Goal: Obtain resource: Download file/media

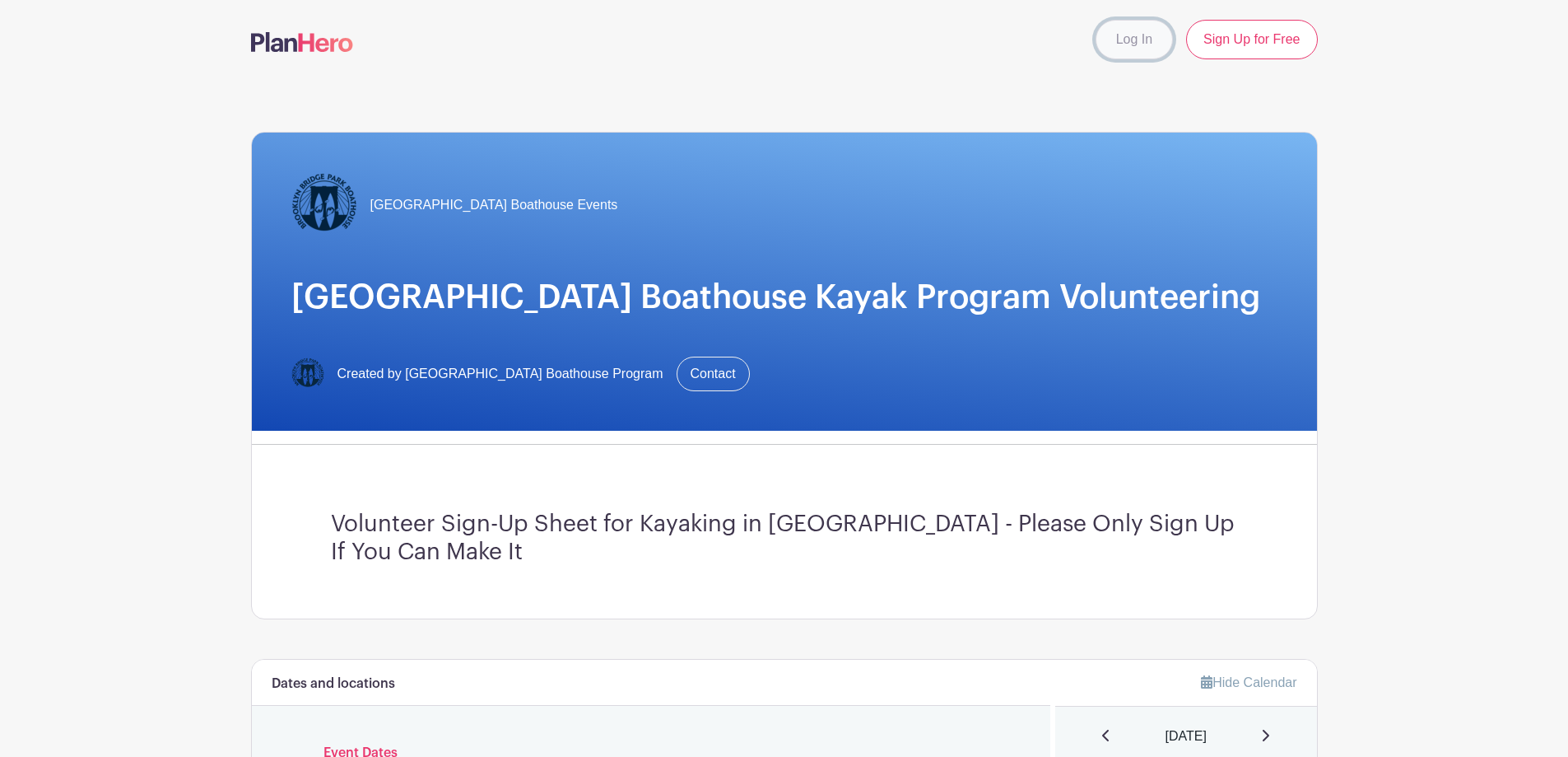
click at [1118, 42] on link "Log In" at bounding box center [1134, 39] width 77 height 40
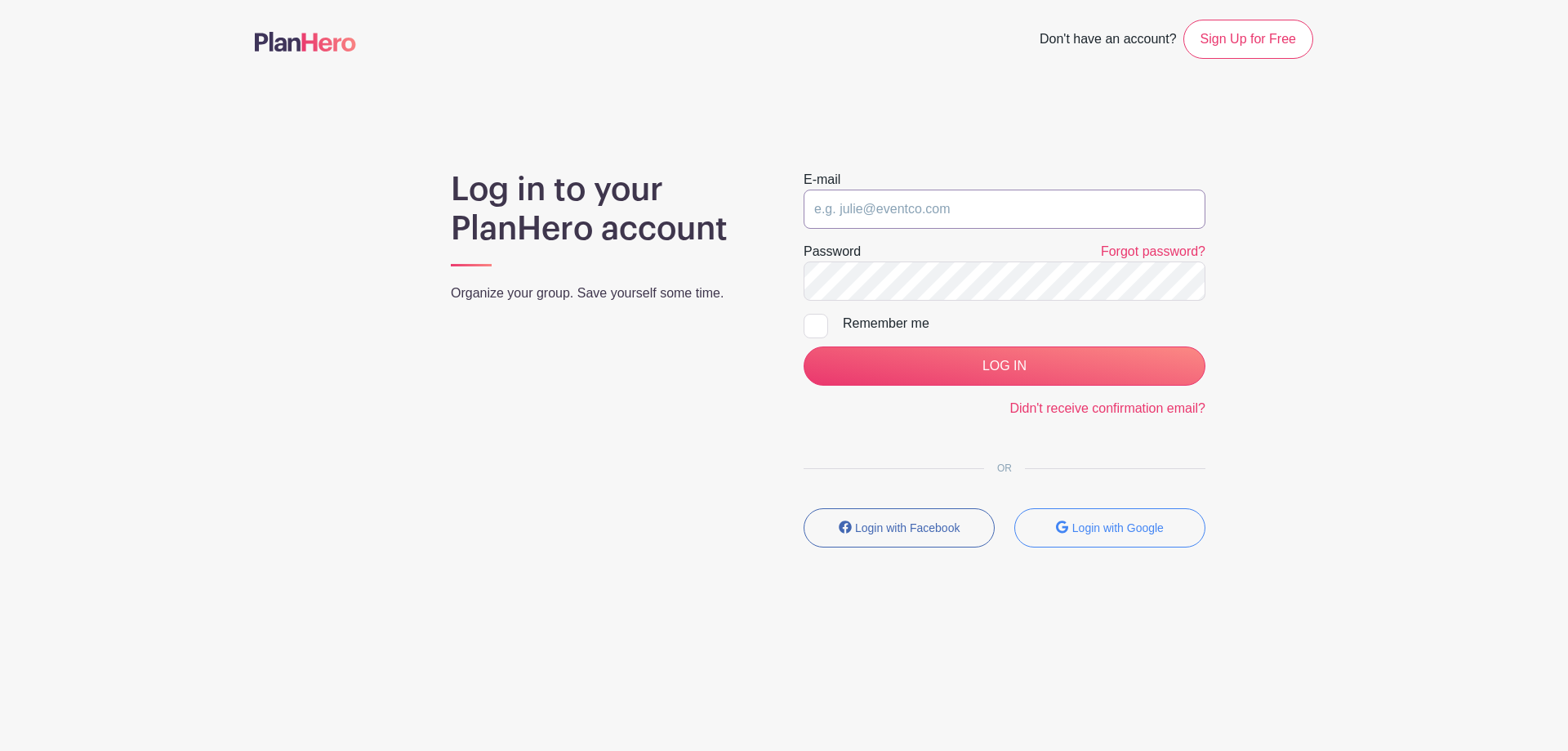
click at [938, 213] on input "email" at bounding box center [1004, 209] width 402 height 40
type input "volunteer@bbpboathouse.org"
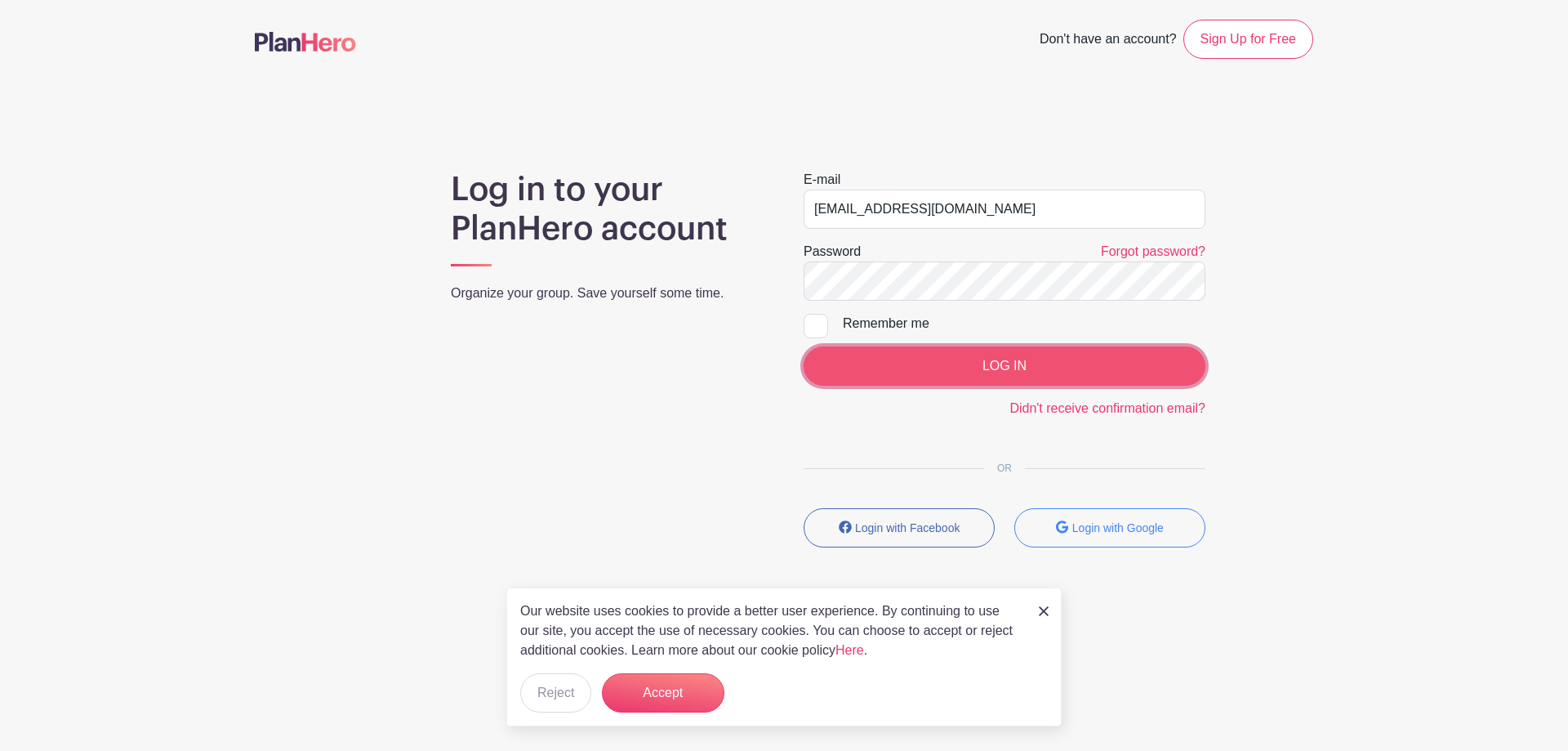
click at [957, 353] on input "LOG IN" at bounding box center [1004, 365] width 402 height 40
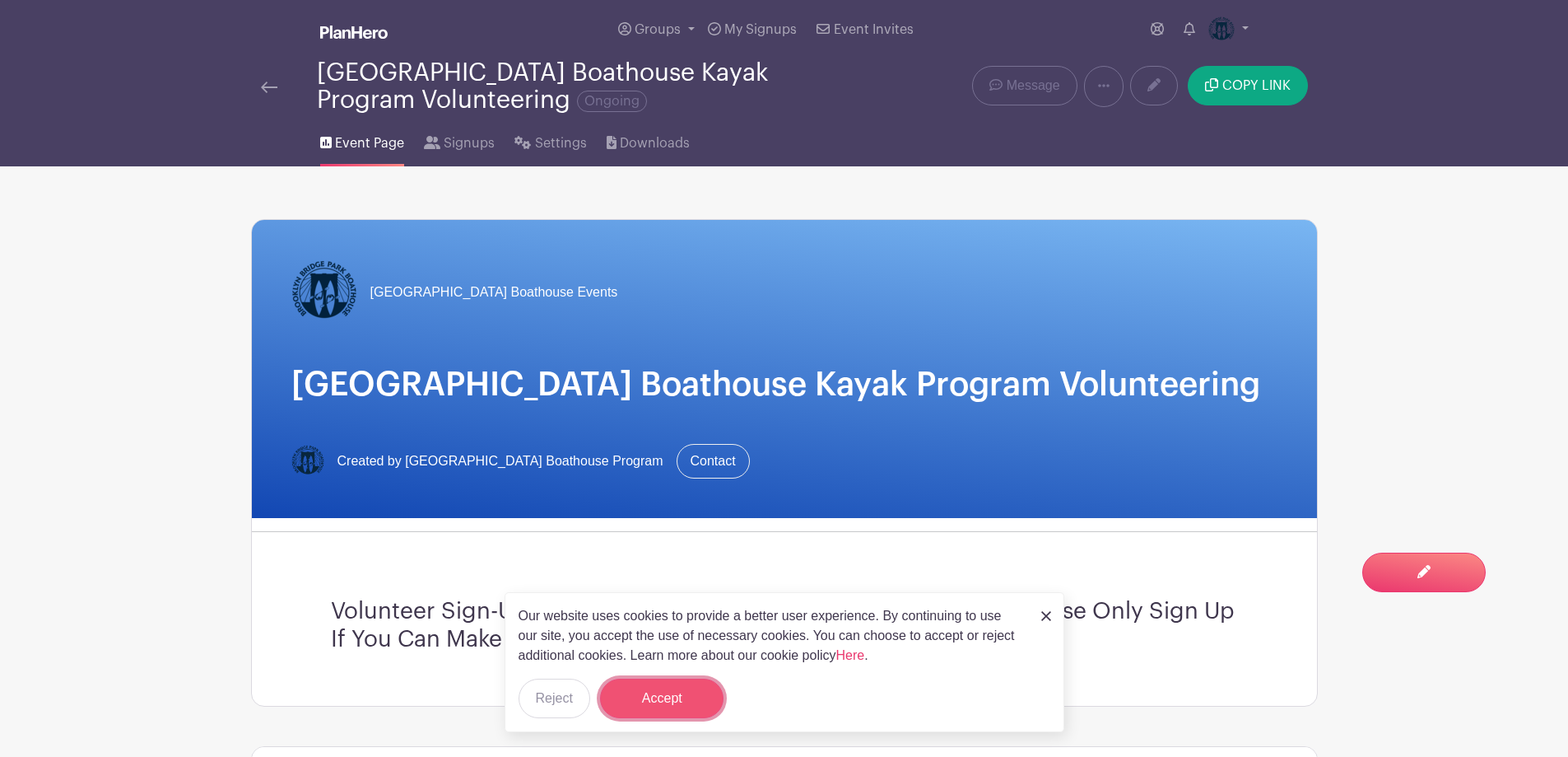
click at [679, 714] on button "Accept" at bounding box center [662, 698] width 124 height 40
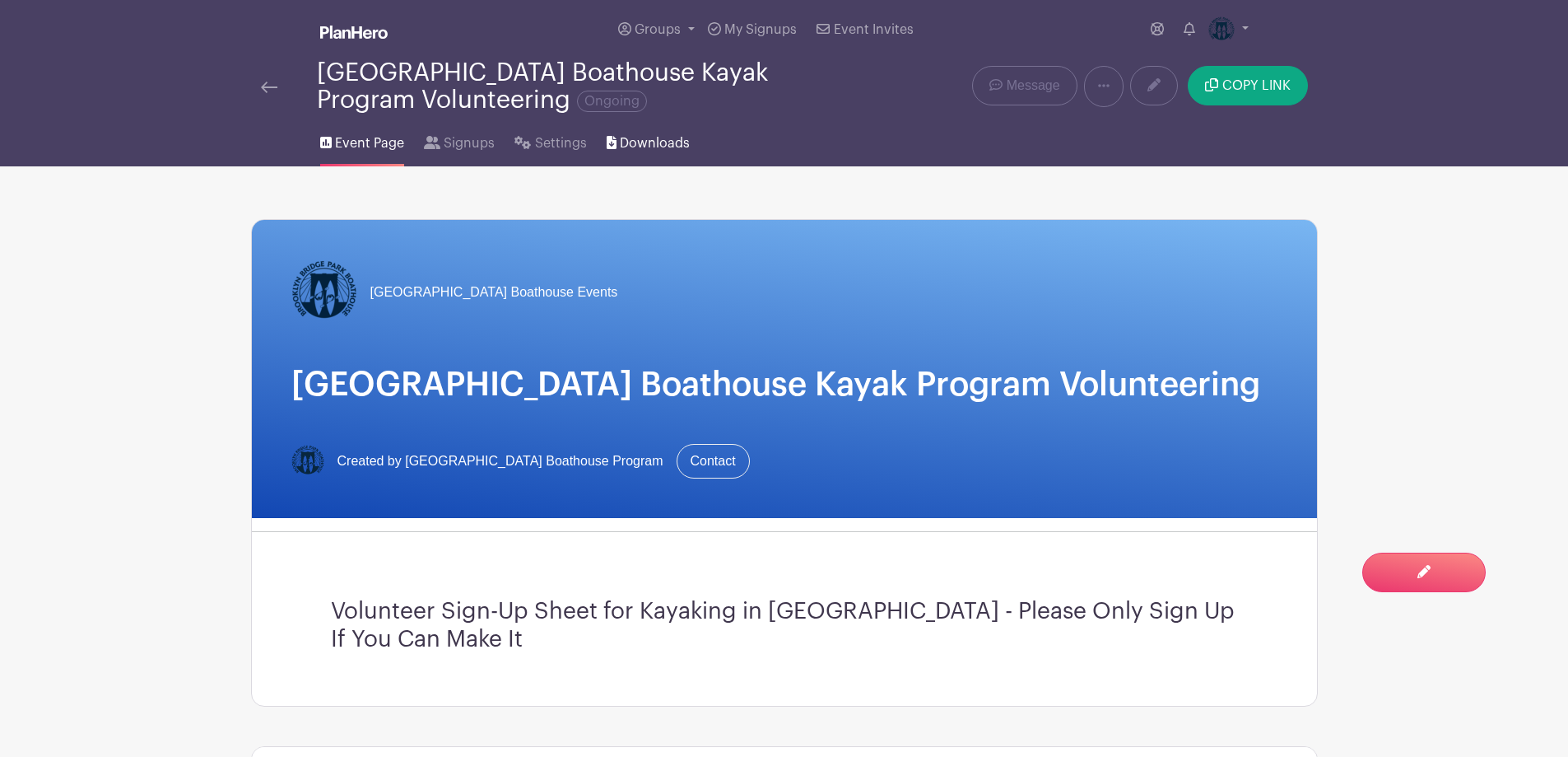
click at [662, 137] on span "Downloads" at bounding box center [654, 143] width 70 height 19
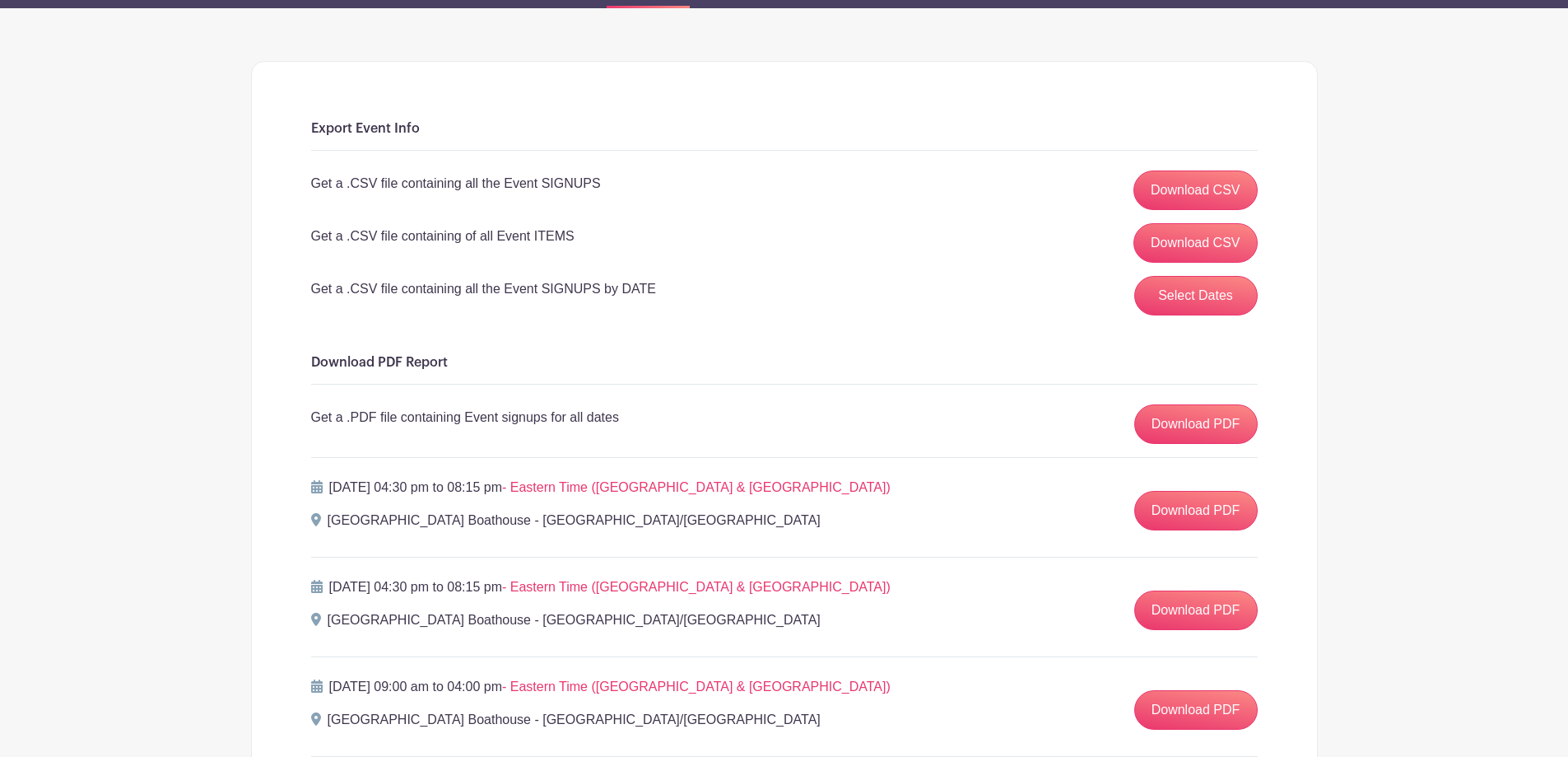
scroll to position [165, 0]
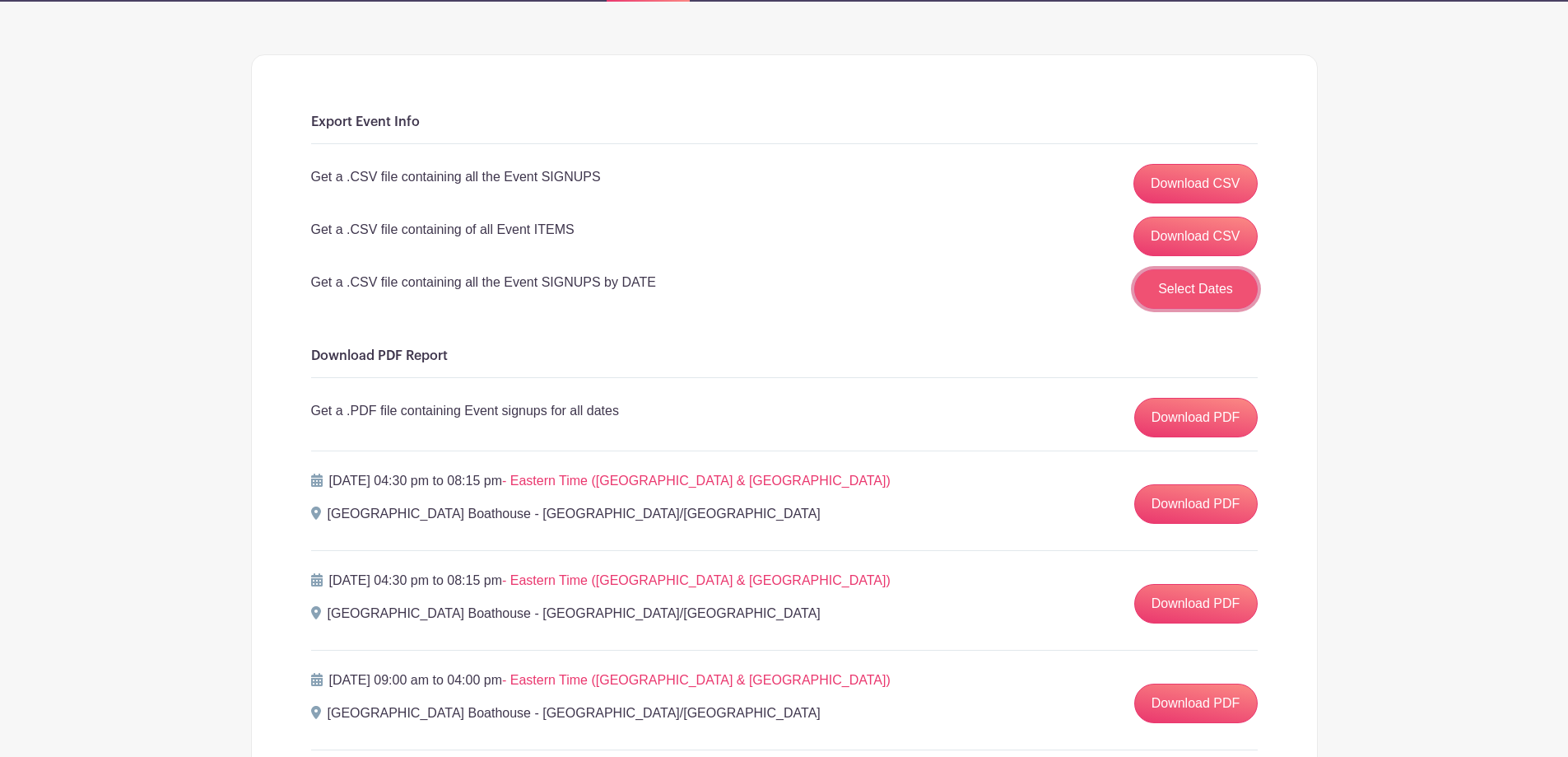
click at [1211, 290] on button "Select Dates" at bounding box center [1196, 289] width 124 height 40
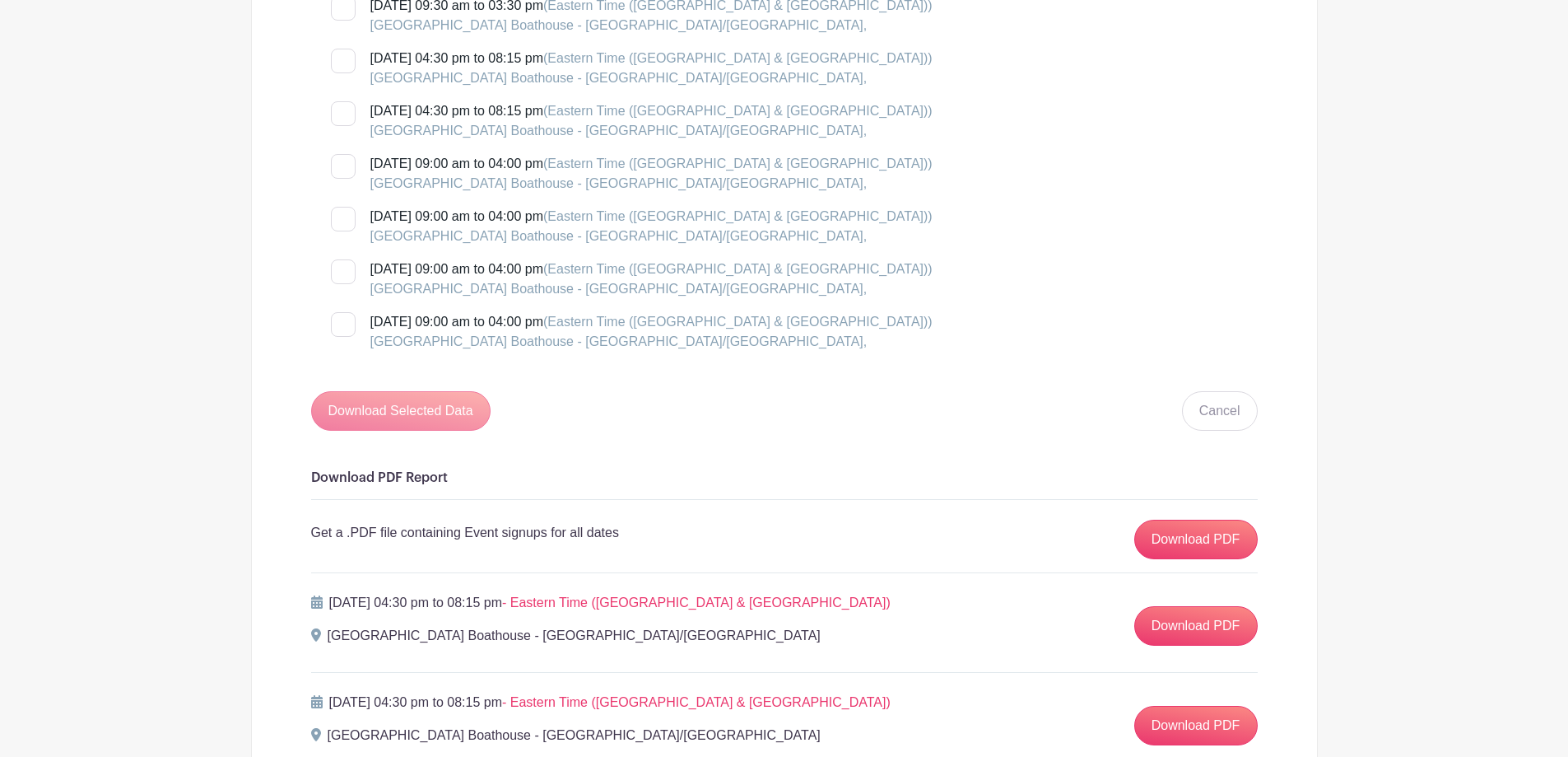
scroll to position [2882, 0]
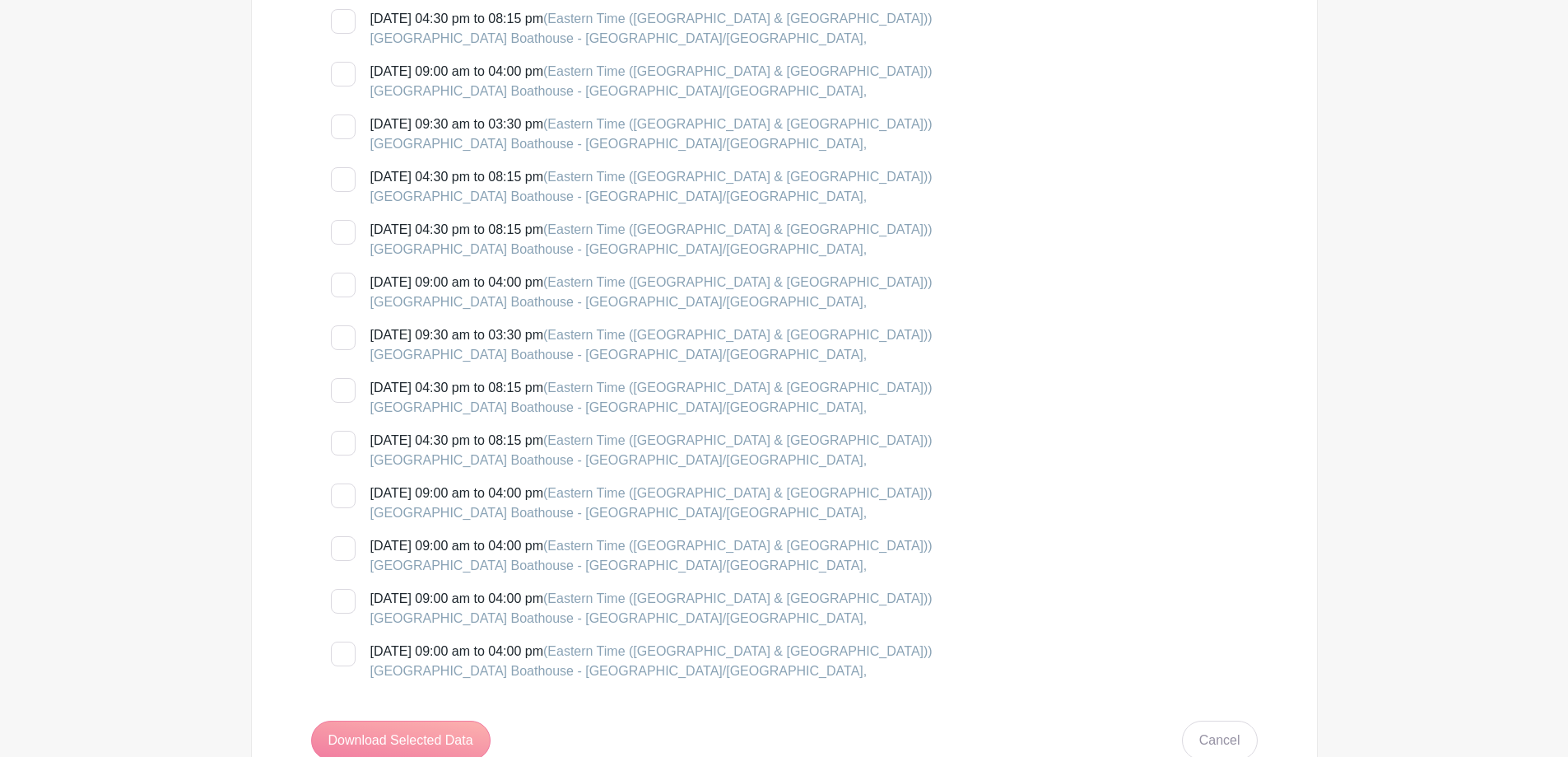
click at [347, 495] on div at bounding box center [343, 496] width 25 height 25
click at [342, 494] on input "[DATE] 09:00 am to 04:00 pm (Eastern Time ([GEOGRAPHIC_DATA] & [GEOGRAPHIC_DATA…" at bounding box center [336, 489] width 11 height 11
checkbox input "true"
click at [353, 439] on div at bounding box center [343, 443] width 25 height 25
click at [342, 439] on input "[DATE] 04:30 pm to 08:15 pm (Eastern Time ([GEOGRAPHIC_DATA] & [GEOGRAPHIC_DATA…" at bounding box center [336, 436] width 11 height 11
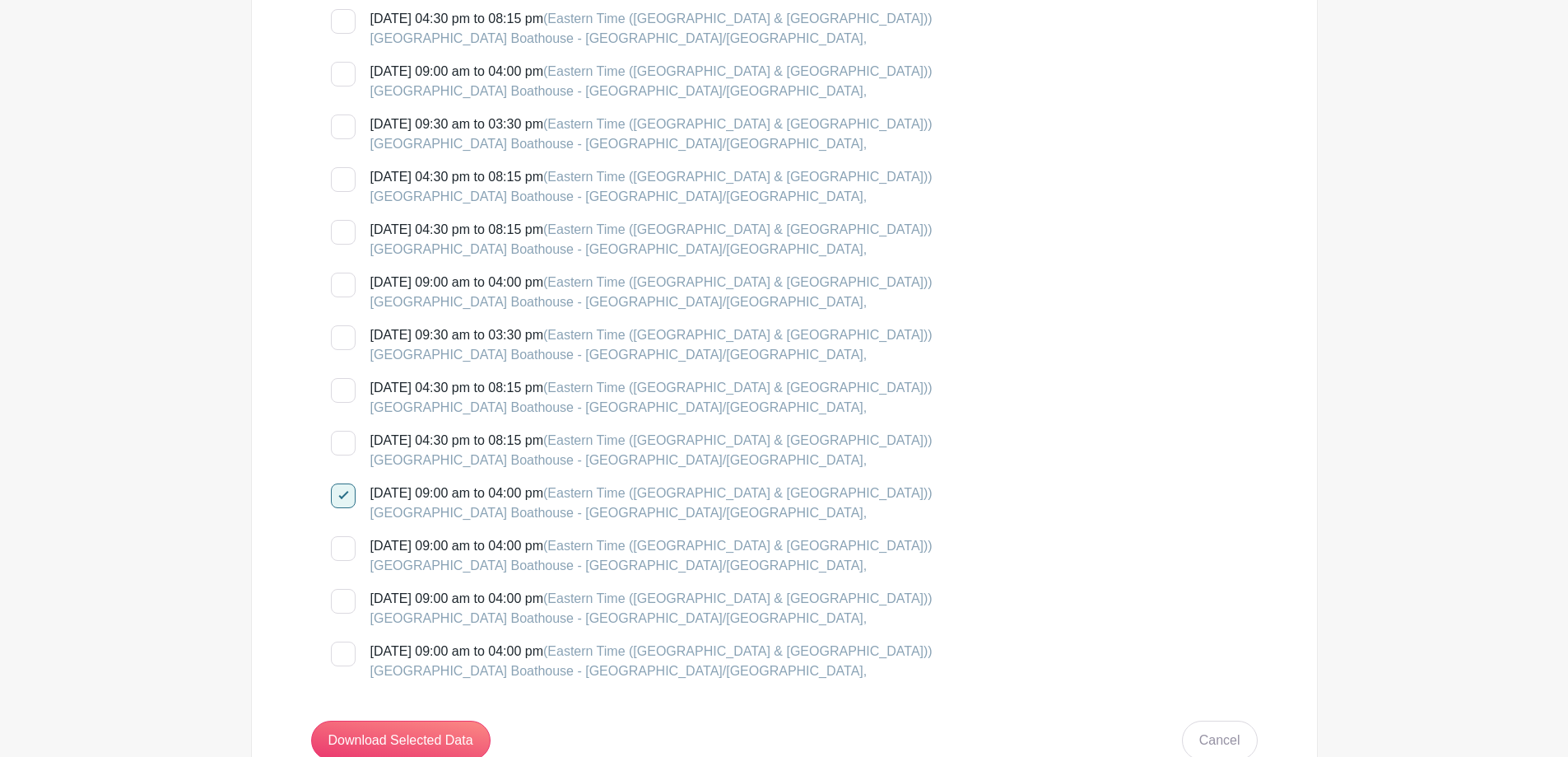
checkbox input "true"
click at [349, 394] on div at bounding box center [343, 390] width 25 height 25
click at [342, 389] on input "[DATE] 04:30 pm to 08:15 pm (Eastern Time ([GEOGRAPHIC_DATA] & [GEOGRAPHIC_DATA…" at bounding box center [336, 383] width 11 height 11
click at [347, 387] on div at bounding box center [343, 390] width 25 height 25
click at [342, 387] on input "[DATE] 04:30 pm to 08:15 pm (Eastern Time ([GEOGRAPHIC_DATA] & [GEOGRAPHIC_DATA…" at bounding box center [336, 383] width 11 height 11
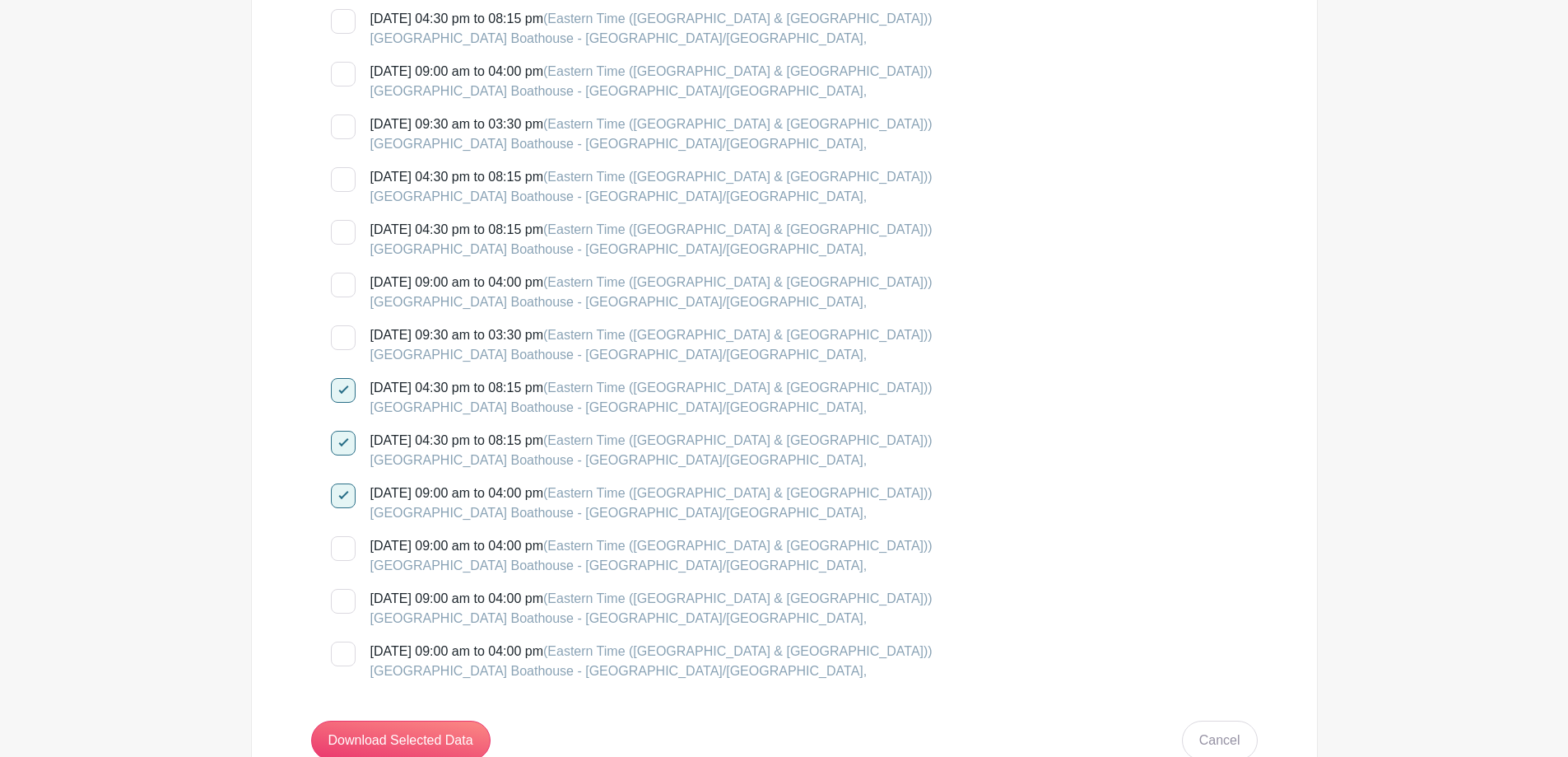
checkbox input "false"
click at [347, 442] on div at bounding box center [343, 443] width 25 height 25
click at [342, 442] on input "[DATE] 04:30 pm to 08:15 pm (Eastern Time ([GEOGRAPHIC_DATA] & [GEOGRAPHIC_DATA…" at bounding box center [336, 436] width 11 height 11
checkbox input "false"
click at [343, 554] on div at bounding box center [343, 548] width 25 height 25
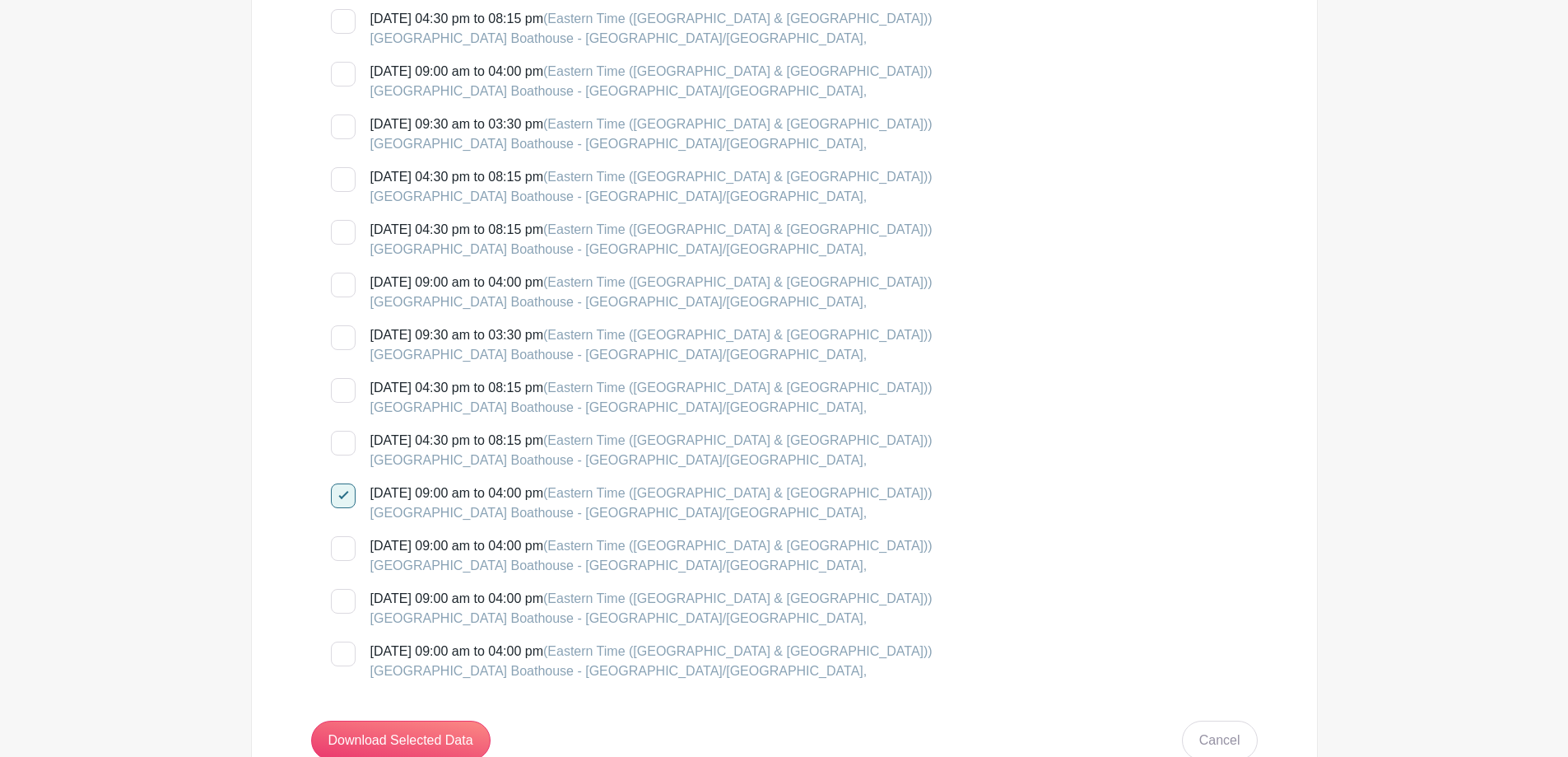
click at [342, 547] on input "[DATE] 09:00 am to 04:00 pm (Eastern Time ([GEOGRAPHIC_DATA] & [GEOGRAPHIC_DATA…" at bounding box center [336, 541] width 11 height 11
click at [343, 554] on div at bounding box center [343, 548] width 25 height 25
click at [342, 547] on input "[DATE] 09:00 am to 04:00 pm (Eastern Time ([GEOGRAPHIC_DATA] & [GEOGRAPHIC_DATA…" at bounding box center [336, 541] width 11 height 11
checkbox input "false"
click at [377, 746] on input "Download Selected Data" at bounding box center [401, 740] width 180 height 40
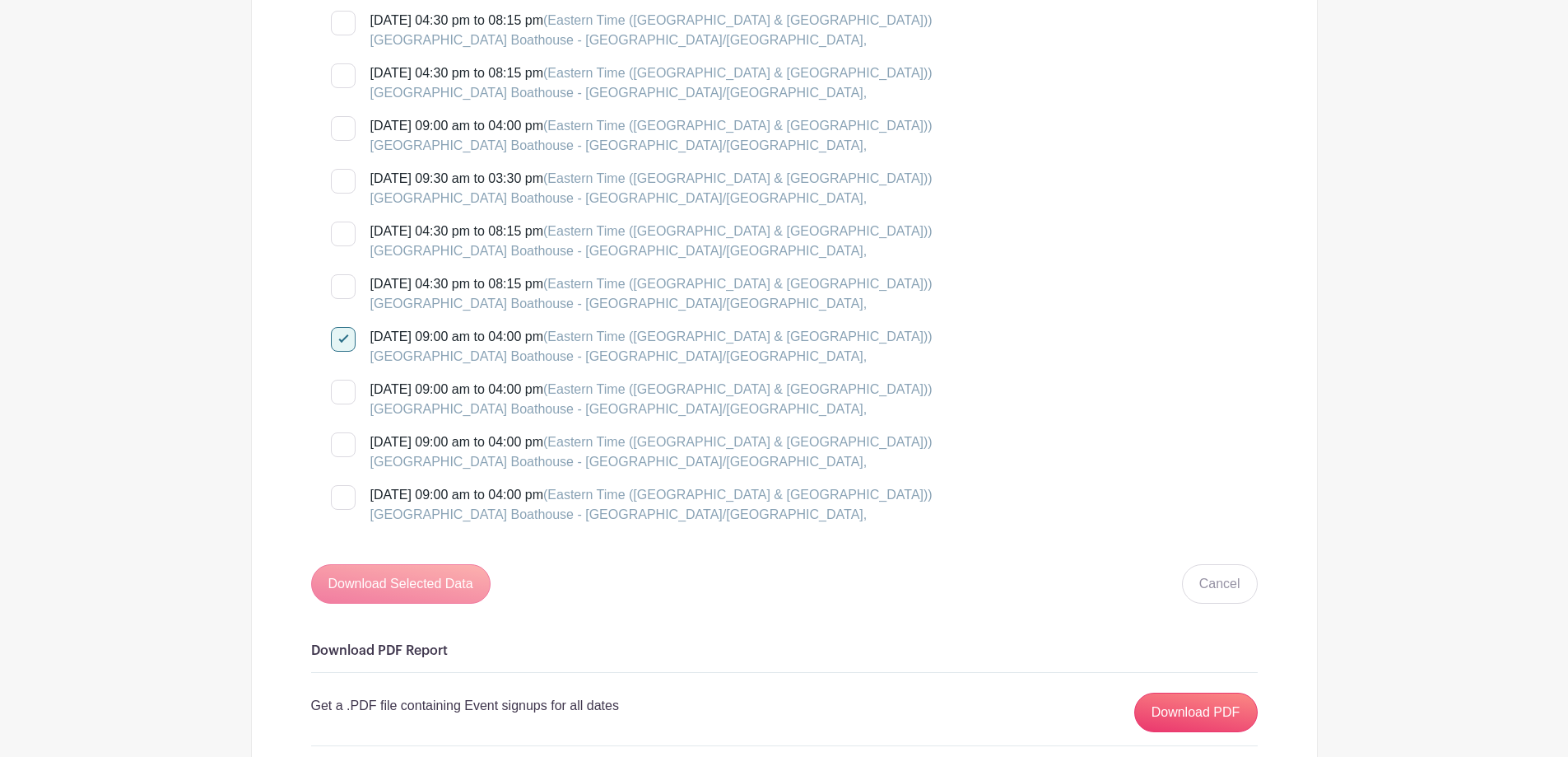
scroll to position [3211, 0]
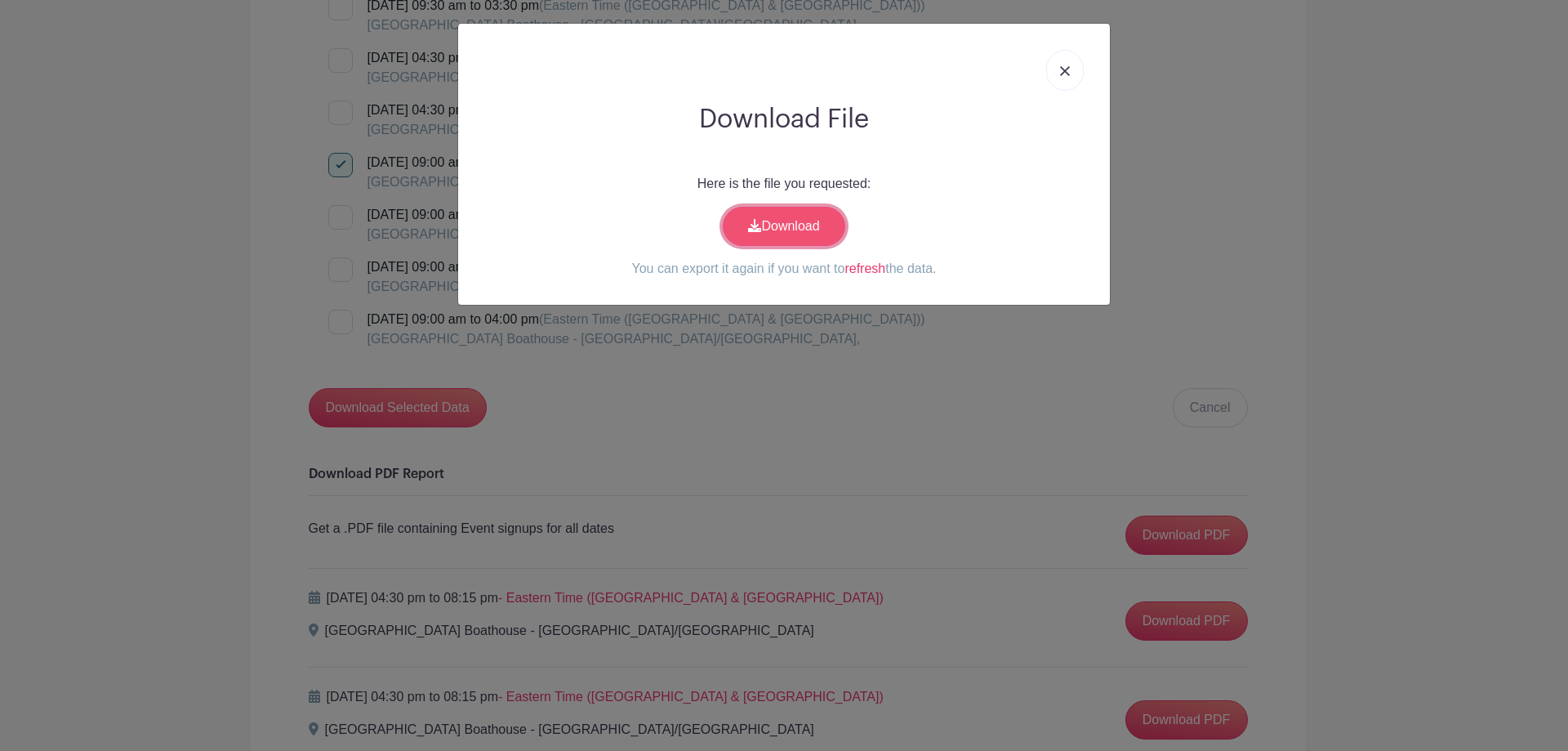
click at [816, 224] on link "Download" at bounding box center [784, 226] width 123 height 40
click at [1063, 66] on img at bounding box center [1064, 70] width 10 height 10
